Goal: Task Accomplishment & Management: Complete application form

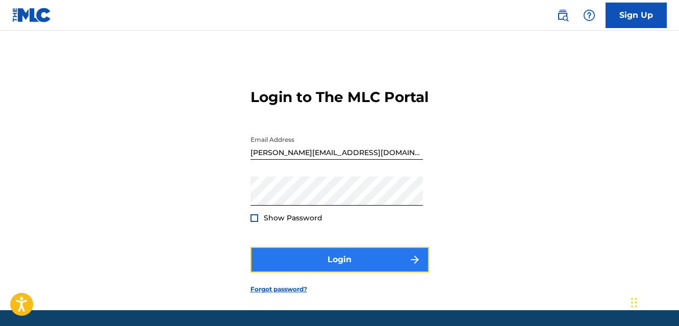
click at [334, 272] on button "Login" at bounding box center [339, 260] width 179 height 26
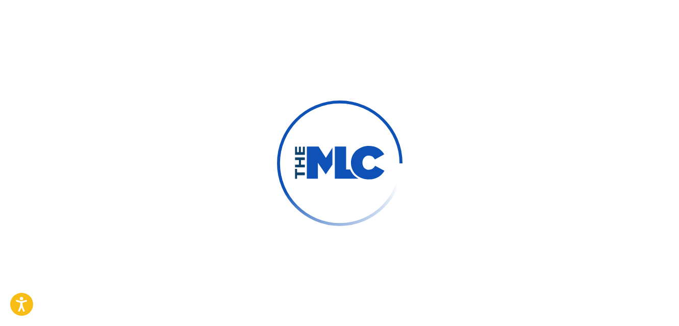
scroll to position [16, 0]
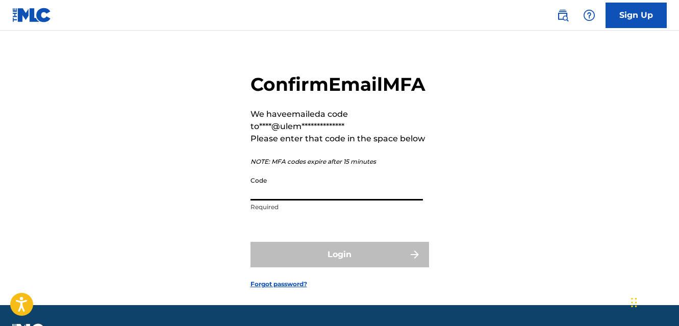
click at [300, 200] on input "Code" at bounding box center [336, 185] width 172 height 29
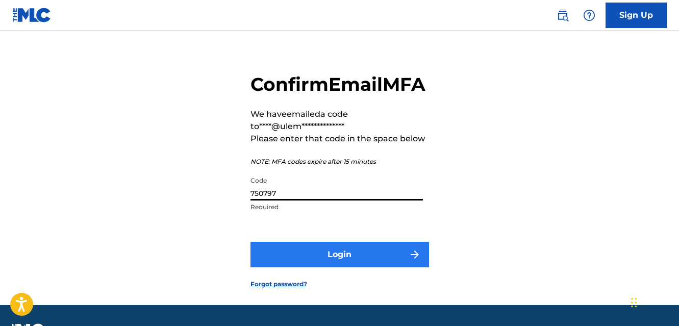
type input "750797"
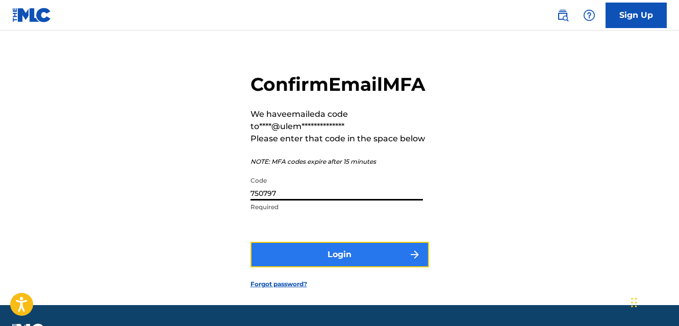
click at [335, 267] on button "Login" at bounding box center [339, 255] width 179 height 26
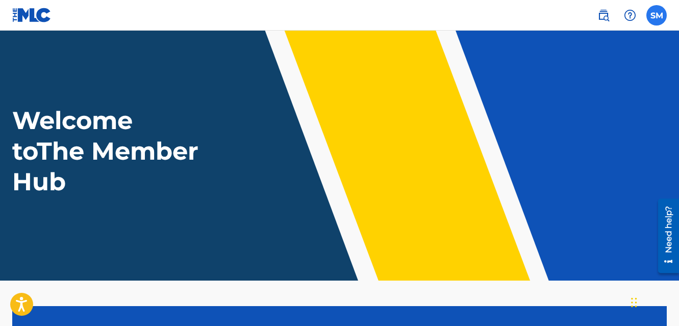
click at [650, 15] on label at bounding box center [656, 15] width 20 height 20
click at [657, 15] on input "SM [PERSON_NAME] [PERSON_NAME][EMAIL_ADDRESS][DOMAIN_NAME] Notification Prefere…" at bounding box center [657, 15] width 0 height 0
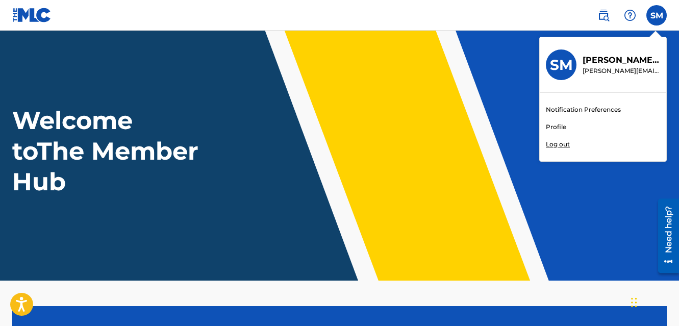
click at [561, 125] on link "Profile" at bounding box center [556, 126] width 20 height 9
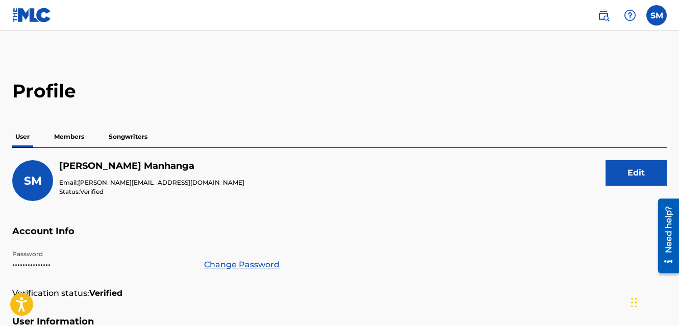
click at [73, 135] on p "Members" at bounding box center [69, 136] width 36 height 21
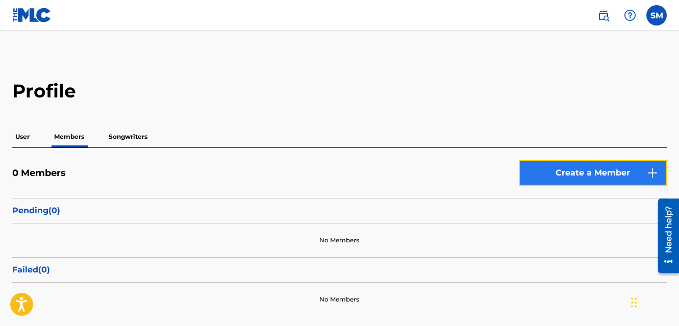
click at [540, 170] on link "Create a Member" at bounding box center [593, 173] width 148 height 26
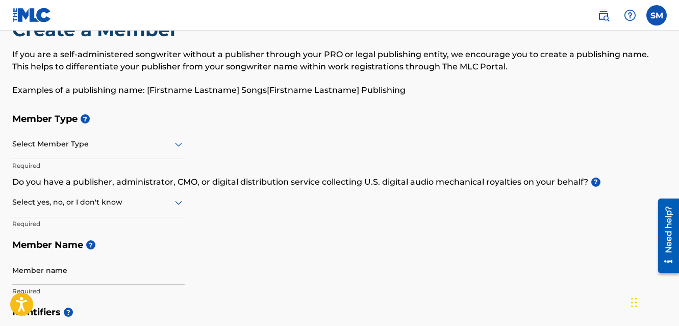
scroll to position [57, 0]
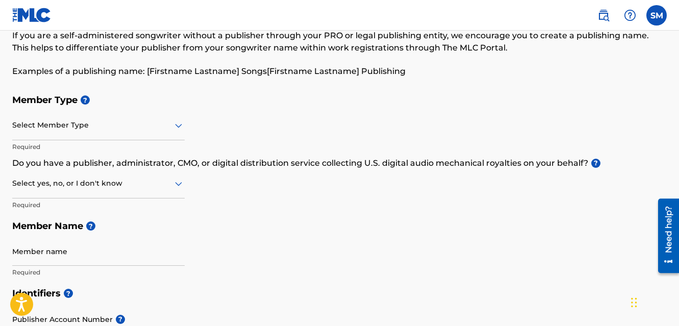
click at [172, 123] on icon at bounding box center [178, 125] width 12 height 12
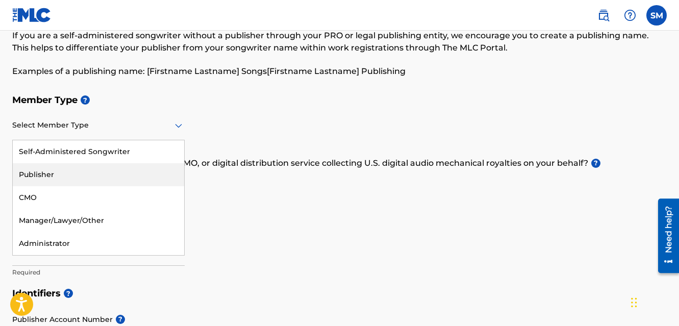
click at [153, 172] on div "Publisher" at bounding box center [98, 174] width 171 height 23
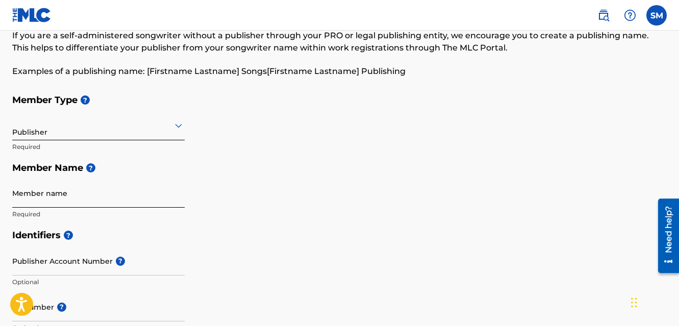
click at [144, 191] on input "Member name" at bounding box center [98, 193] width 172 height 29
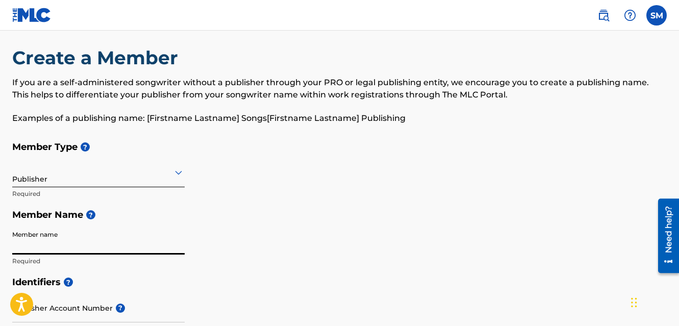
scroll to position [0, 0]
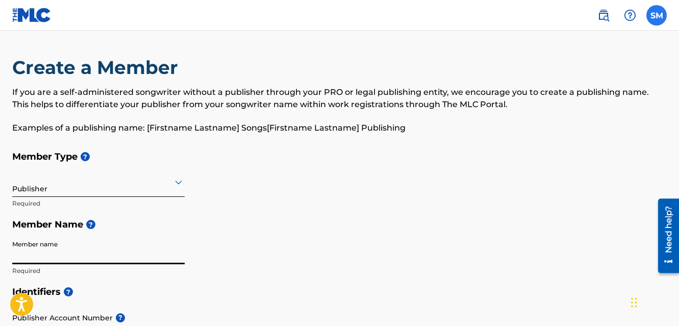
click at [655, 14] on label at bounding box center [656, 15] width 20 height 20
click at [657, 15] on input "SM [PERSON_NAME] [PERSON_NAME][EMAIL_ADDRESS][DOMAIN_NAME] Notification Prefere…" at bounding box center [657, 15] width 0 height 0
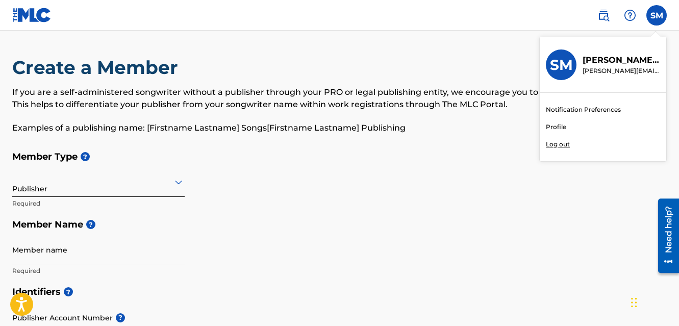
click at [564, 143] on p "Log out" at bounding box center [558, 144] width 24 height 9
click at [657, 15] on input "SM [PERSON_NAME] [PERSON_NAME][EMAIL_ADDRESS][DOMAIN_NAME] Notification Prefere…" at bounding box center [657, 15] width 0 height 0
